Goal: Information Seeking & Learning: Learn about a topic

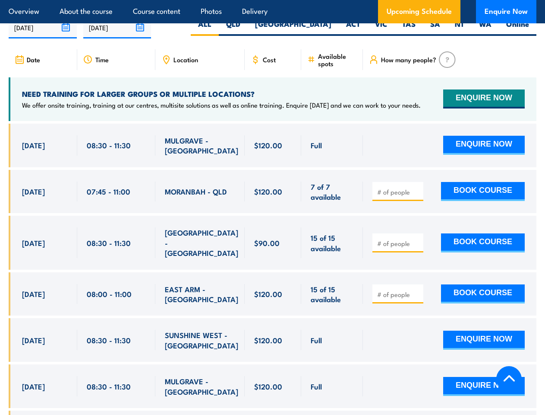
scroll to position [1564, 0]
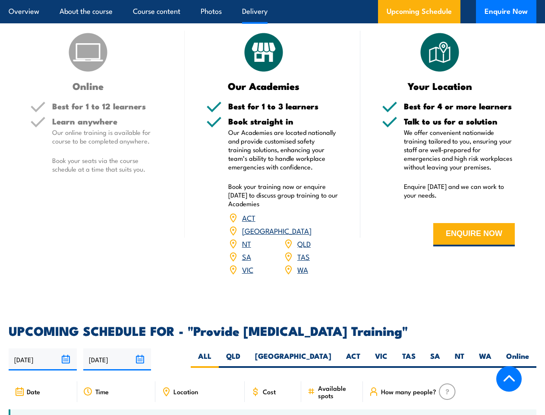
click at [273, 0] on article "Overview About the course Course content Photos Delivery Upcoming Schedule Enqu…" at bounding box center [273, 11] width 528 height 23
click at [43, 366] on input "[DATE]" at bounding box center [43, 359] width 68 height 22
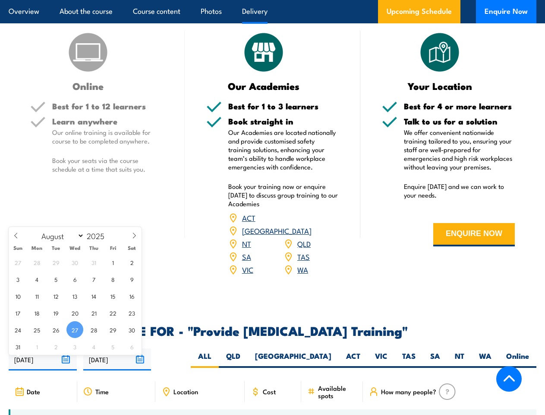
click at [117, 366] on input "[DATE]" at bounding box center [117, 359] width 68 height 22
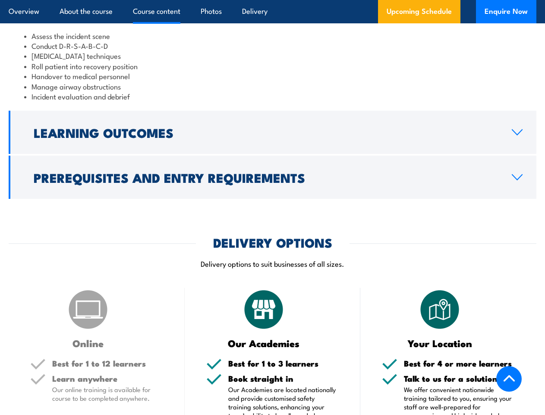
click at [273, 0] on article "Overview About the course Course content Photos Delivery Upcoming Schedule Enqu…" at bounding box center [273, 11] width 528 height 23
click at [273, 138] on h2 "Learning Outcomes" at bounding box center [266, 132] width 465 height 11
